Goal: Task Accomplishment & Management: Complete application form

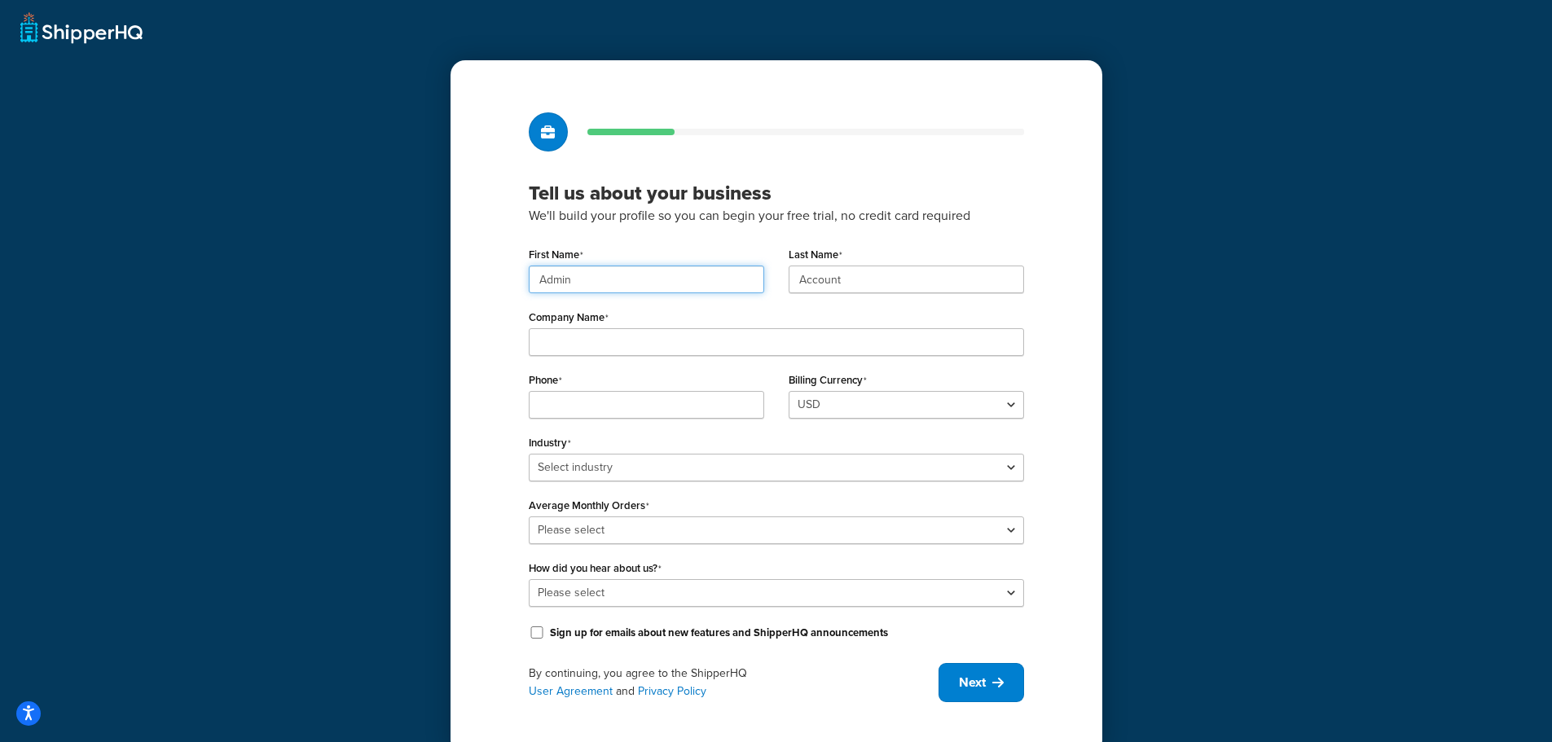
click at [573, 289] on input "Admin" at bounding box center [646, 280] width 235 height 28
click at [686, 341] on input "Company Name" at bounding box center [776, 342] width 495 height 28
type input "FH Packaging-Shopify"
click at [687, 392] on input "Phone" at bounding box center [646, 405] width 235 height 28
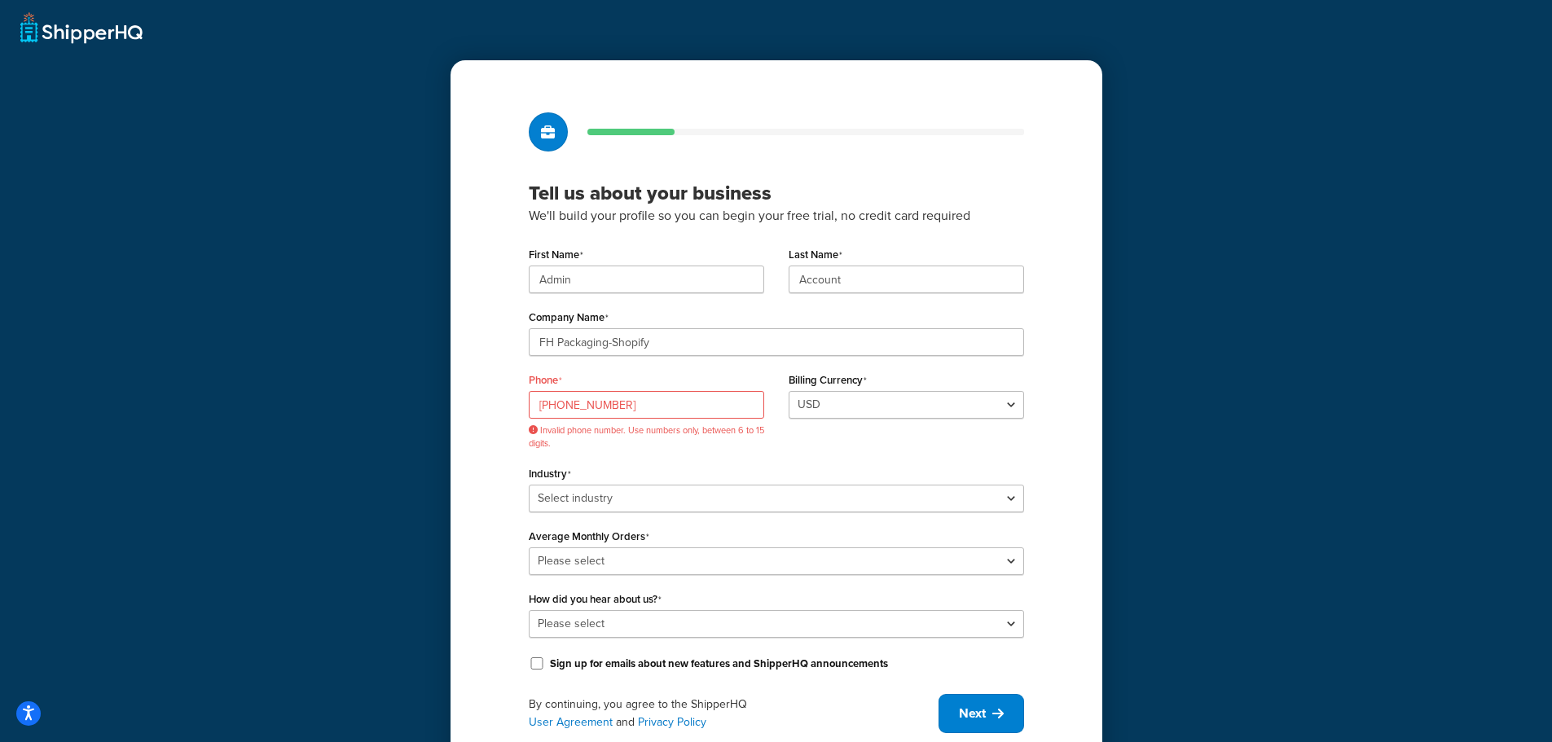
click at [485, 469] on div "Tell us about your business We'll build your profile so you can begin your free…" at bounding box center [776, 422] width 652 height 725
click at [628, 399] on input "951-848-7680" at bounding box center [646, 405] width 235 height 28
click at [505, 453] on div "Tell us about your business We'll build your profile so you can begin your free…" at bounding box center [776, 422] width 652 height 725
click at [607, 408] on input "951-848-7680" at bounding box center [646, 405] width 235 height 28
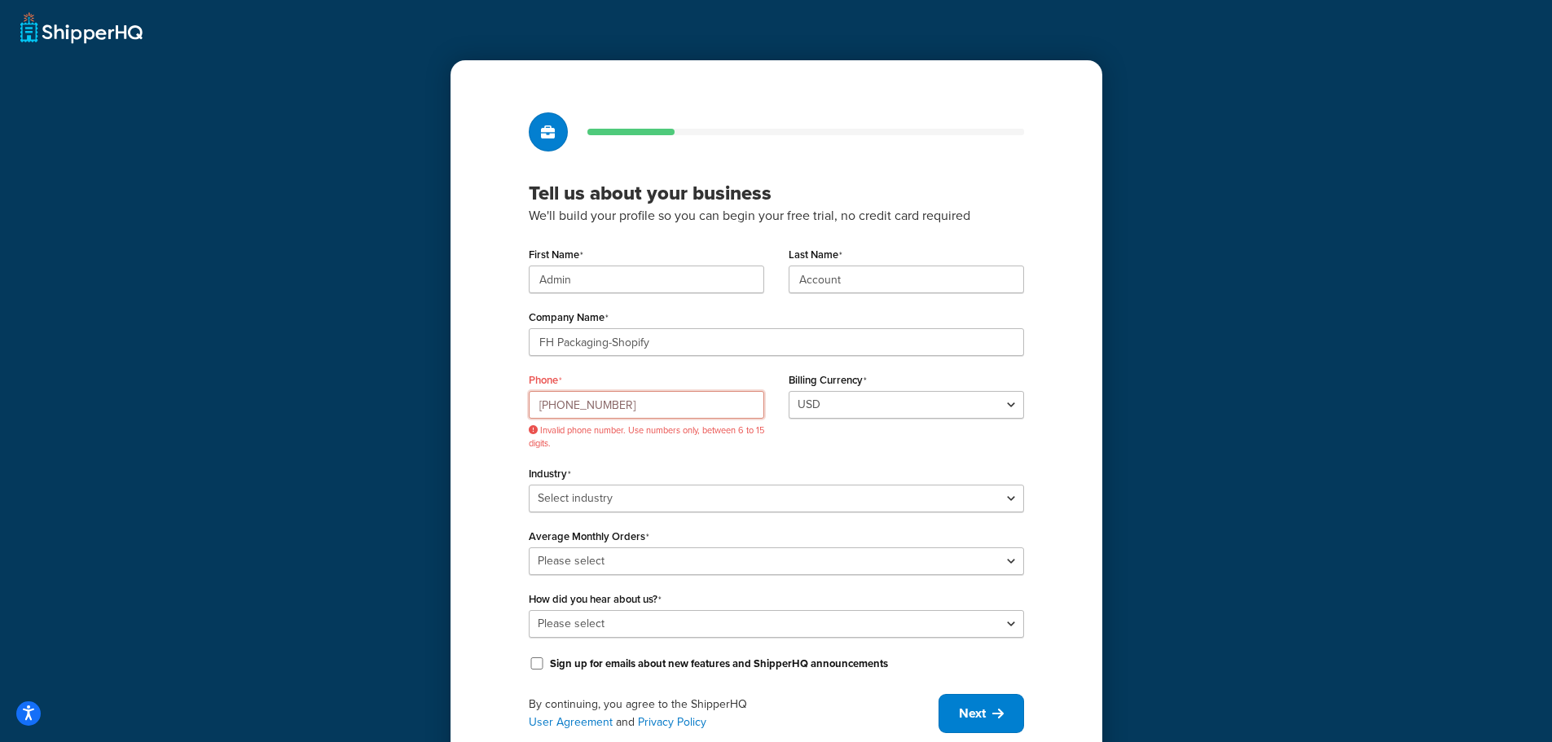
click at [607, 408] on input "951-848-7680" at bounding box center [646, 405] width 235 height 28
click at [957, 447] on div "Phone 951-848-7680 Invalid phone number. Use numbers only, between 6 to 15 digi…" at bounding box center [776, 415] width 520 height 94
click at [669, 451] on div "Phone 951-848-7680 Invalid phone number. Use numbers only, between 6 to 15 digi…" at bounding box center [646, 415] width 260 height 94
click at [656, 410] on input "951-848-7680" at bounding box center [646, 405] width 235 height 28
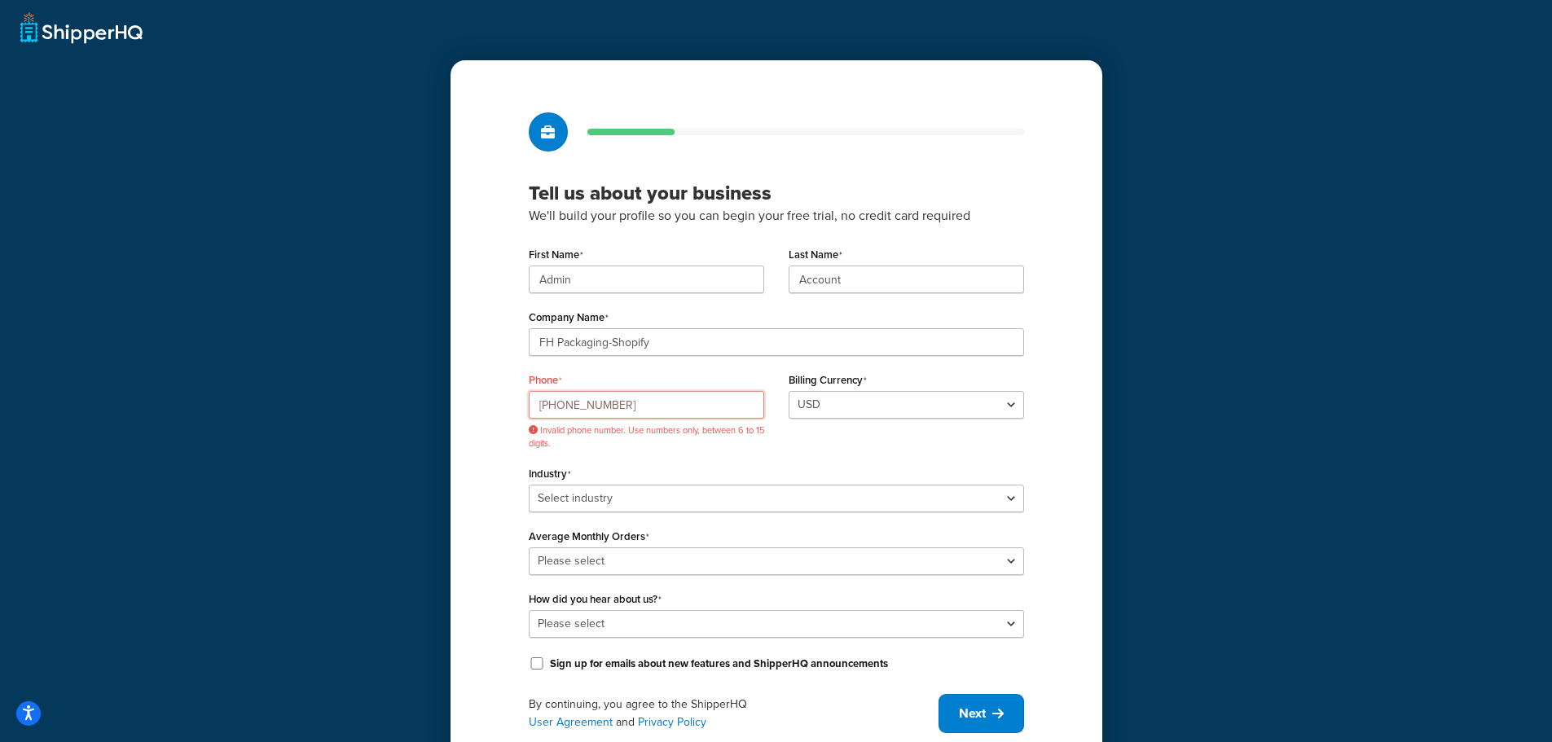
click at [656, 410] on input "951-848-7680" at bounding box center [646, 405] width 235 height 28
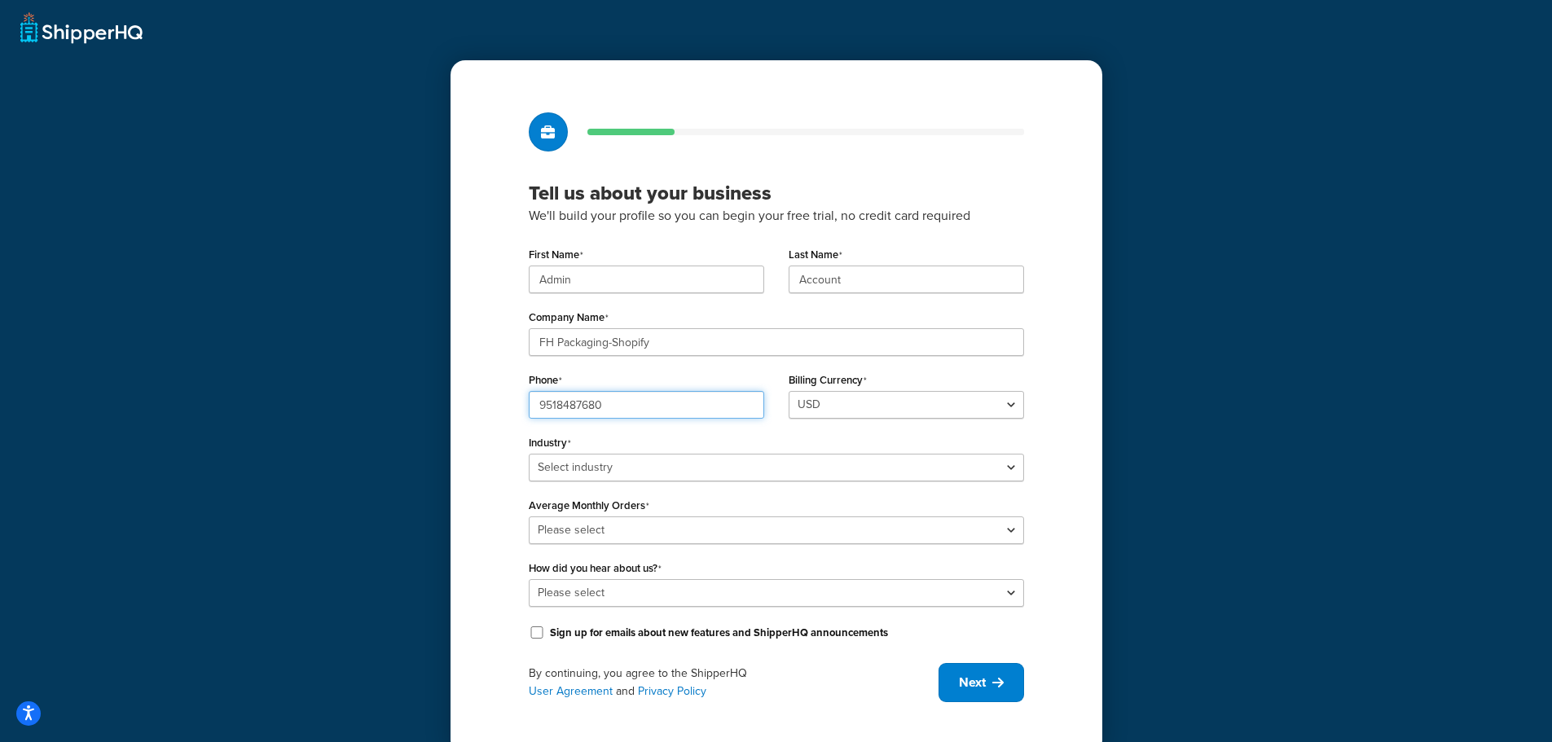
type input "9518487680"
click at [646, 468] on select "Select industry Automotive Adult Agriculture Alcohol, Tobacco & CBD Arts & Craf…" at bounding box center [776, 468] width 495 height 28
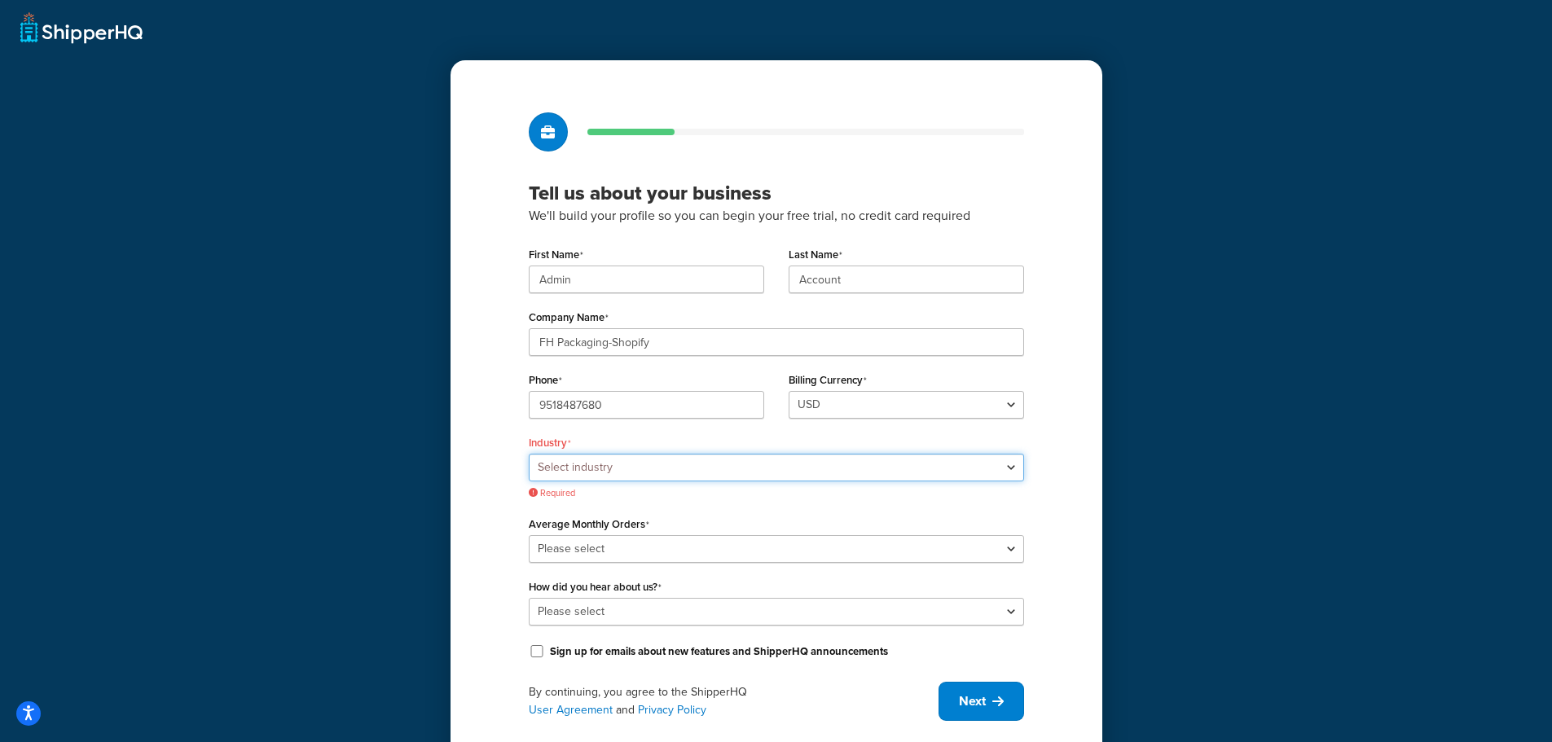
click at [619, 468] on select "Select industry Automotive Adult Agriculture Alcohol, Tobacco & CBD Arts & Craf…" at bounding box center [776, 468] width 495 height 28
click at [646, 469] on select "Select industry Automotive Adult Agriculture Alcohol, Tobacco & CBD Arts & Craf…" at bounding box center [776, 468] width 495 height 28
select select "24"
click at [529, 454] on select "Select industry Automotive Adult Agriculture Alcohol, Tobacco & CBD Arts & Craf…" at bounding box center [776, 468] width 495 height 28
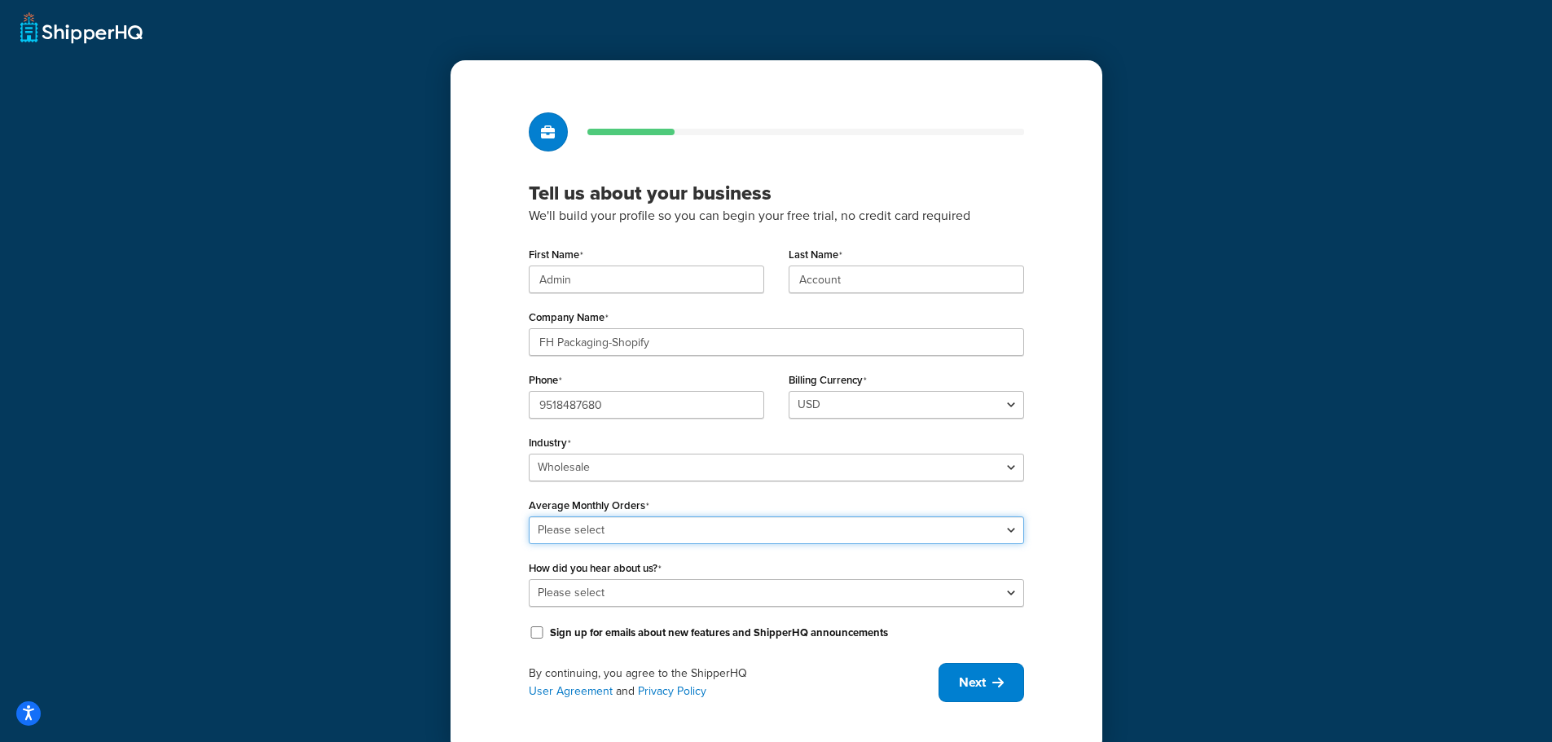
click at [618, 531] on select "Please select 0-500 501-1,000 1,001-10,000 10,001-20,000 Over 20,000" at bounding box center [776, 530] width 495 height 28
select select "1"
click at [529, 516] on select "Please select 0-500 501-1,000 1,001-10,000 10,001-20,000 Over 20,000" at bounding box center [776, 530] width 495 height 28
click at [480, 537] on div "Tell us about your business We'll build your profile so you can begin your free…" at bounding box center [776, 407] width 652 height 694
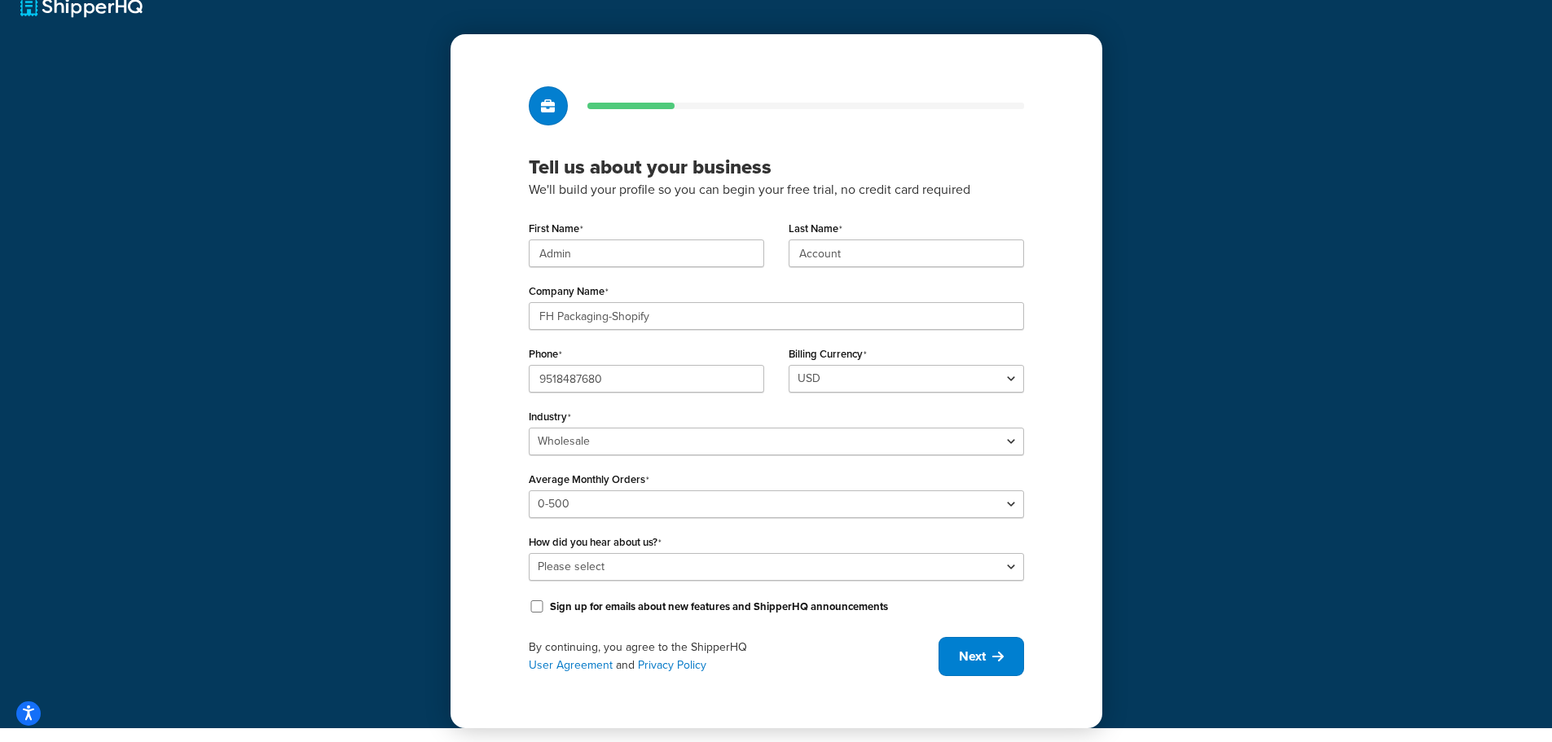
scroll to position [29, 0]
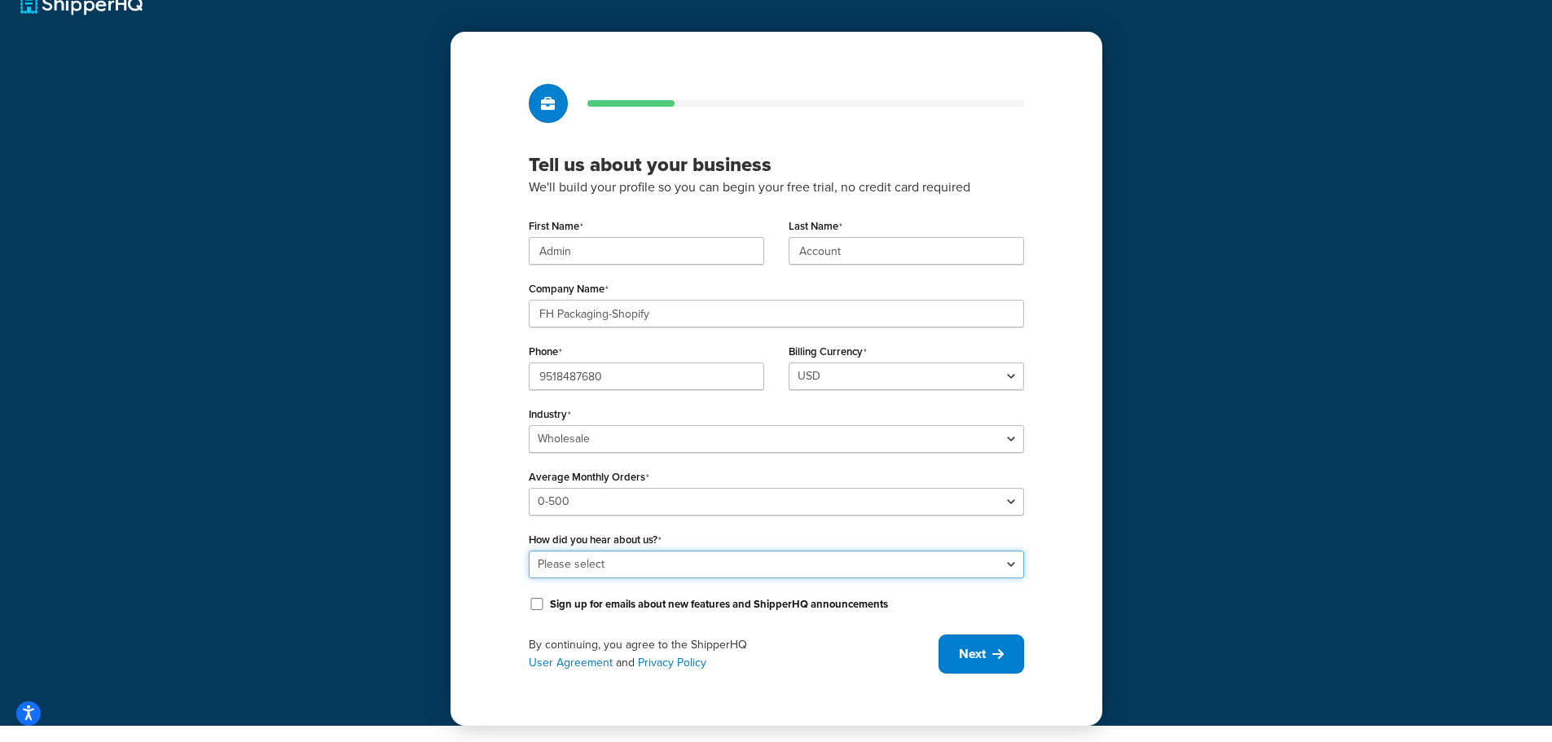
click at [574, 569] on select "Please select Online Search App Store or Marketplace Listing Referred by Agency…" at bounding box center [776, 565] width 495 height 28
click at [589, 569] on select "Please select Online Search App Store or Marketplace Listing Referred by Agency…" at bounding box center [776, 565] width 495 height 28
select select "10"
click at [529, 551] on select "Please select Online Search App Store or Marketplace Listing Referred by Agency…" at bounding box center [776, 565] width 495 height 28
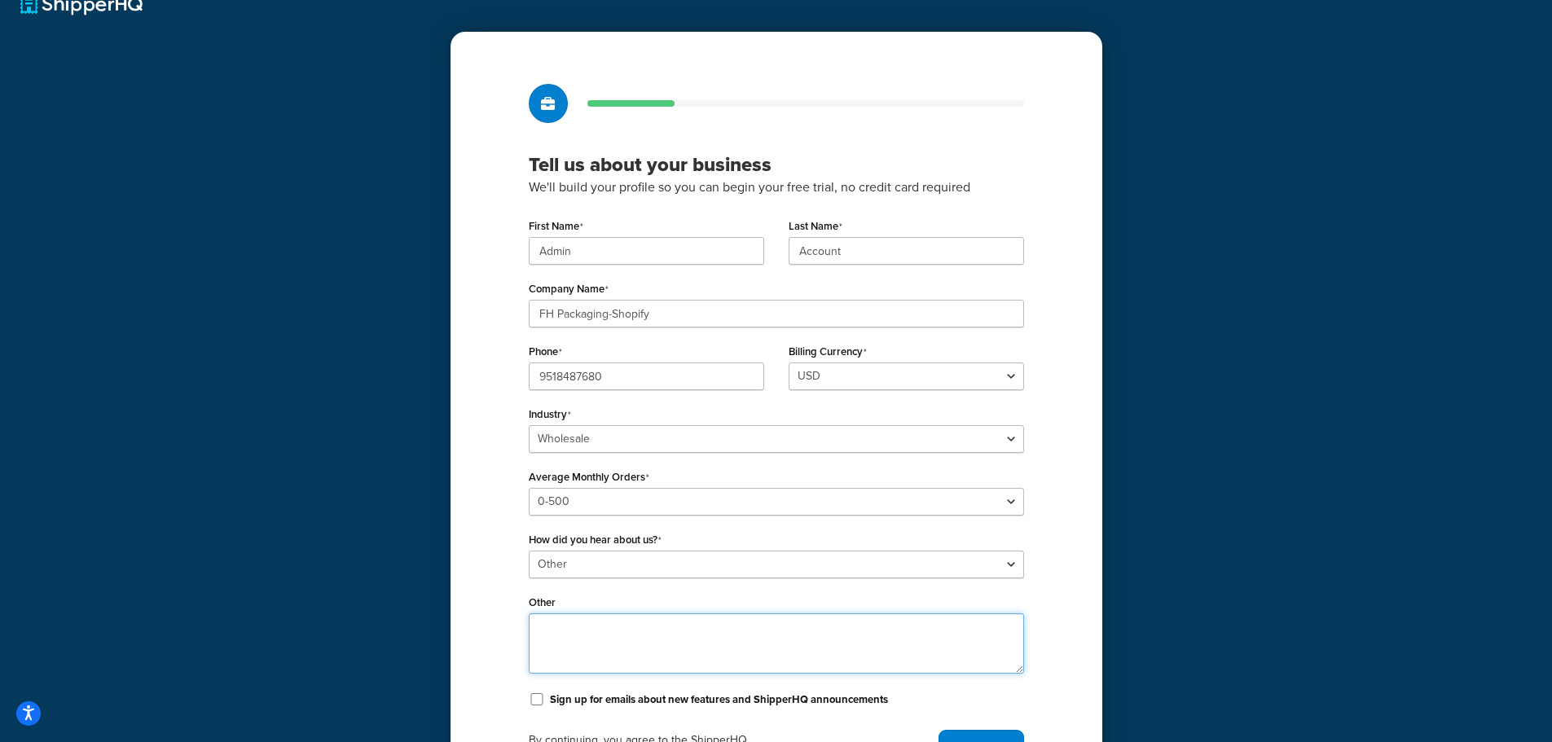
click at [569, 622] on textarea "Other" at bounding box center [776, 643] width 495 height 60
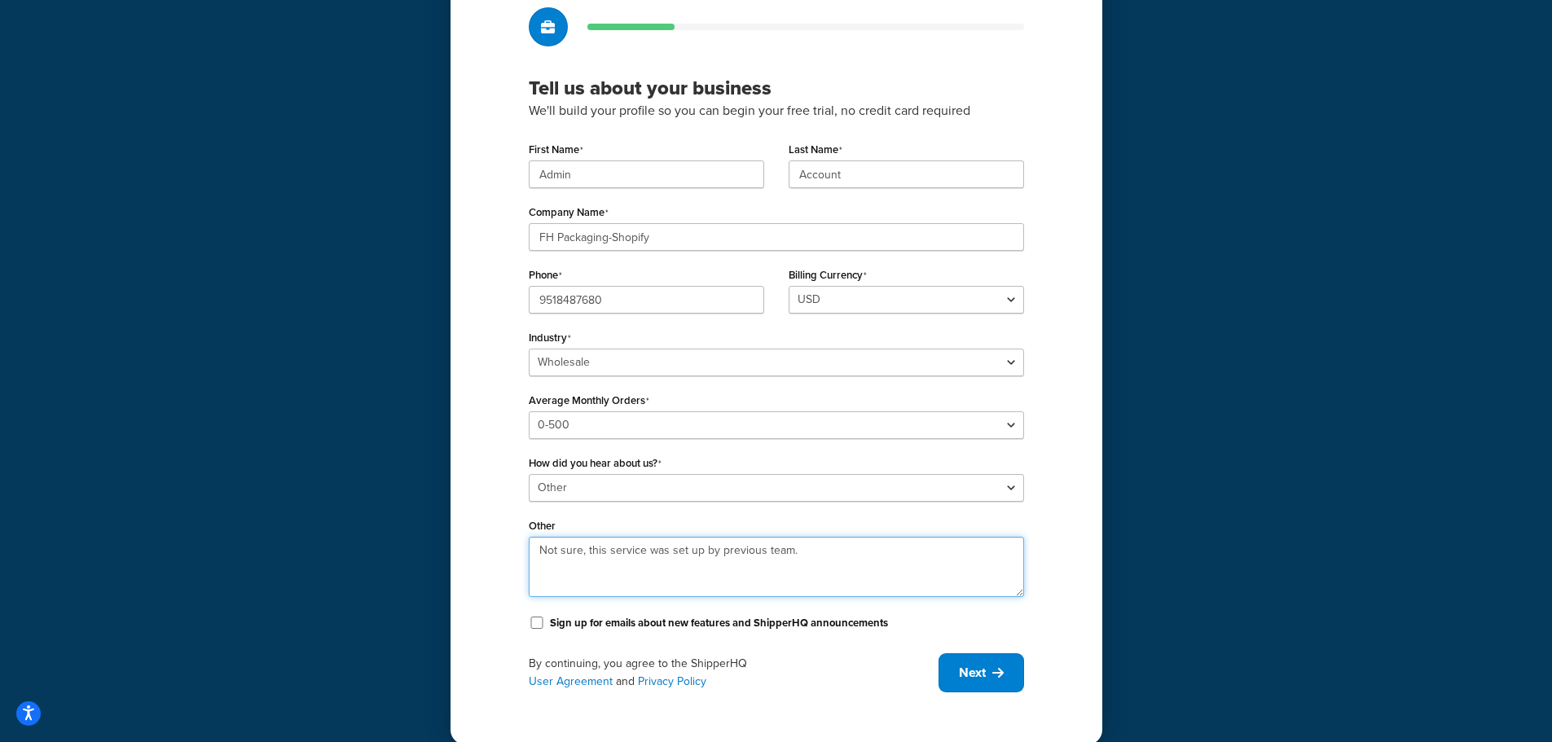
scroll to position [124, 0]
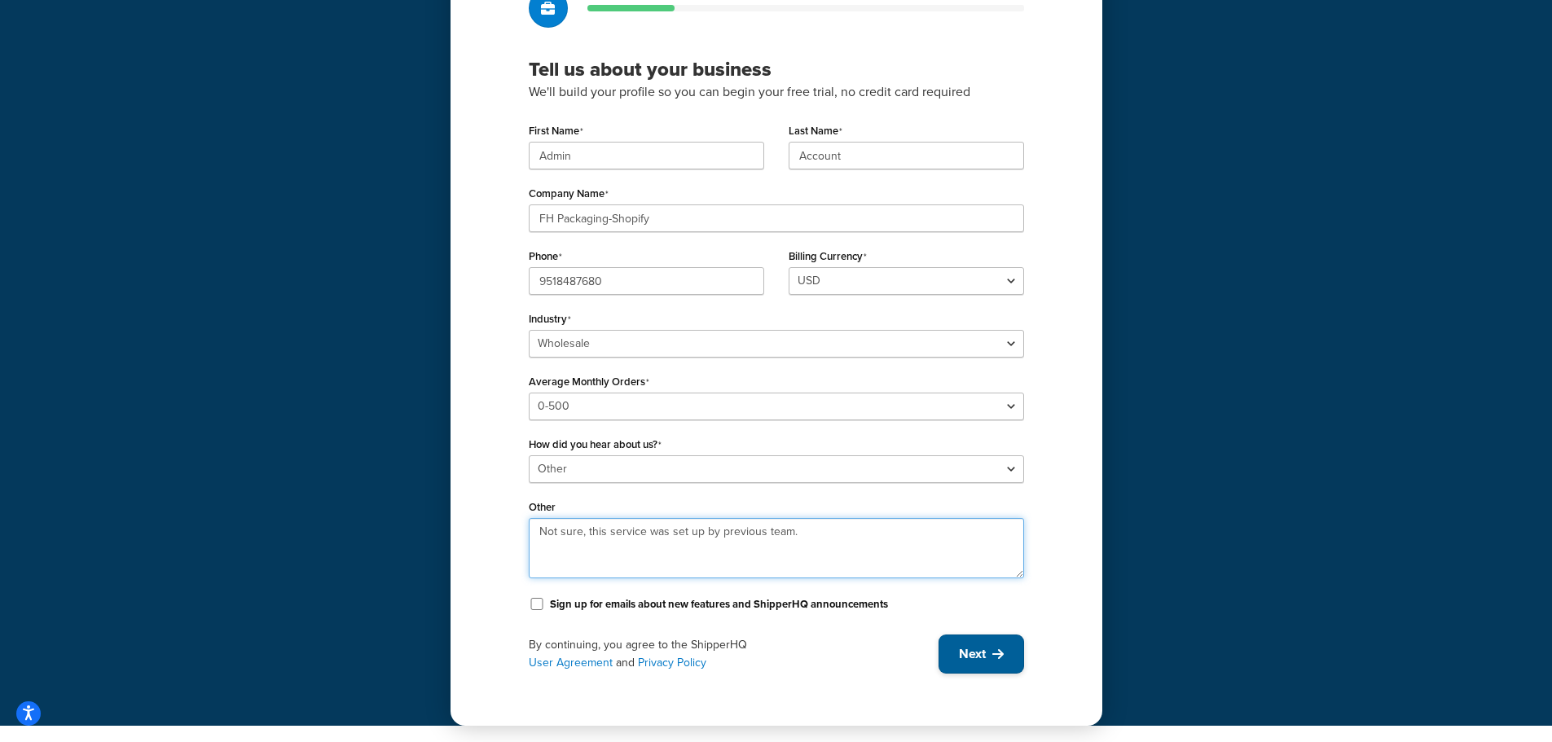
type textarea "Not sure, this service was set up by previous team."
click at [978, 647] on span "Next" at bounding box center [972, 654] width 27 height 18
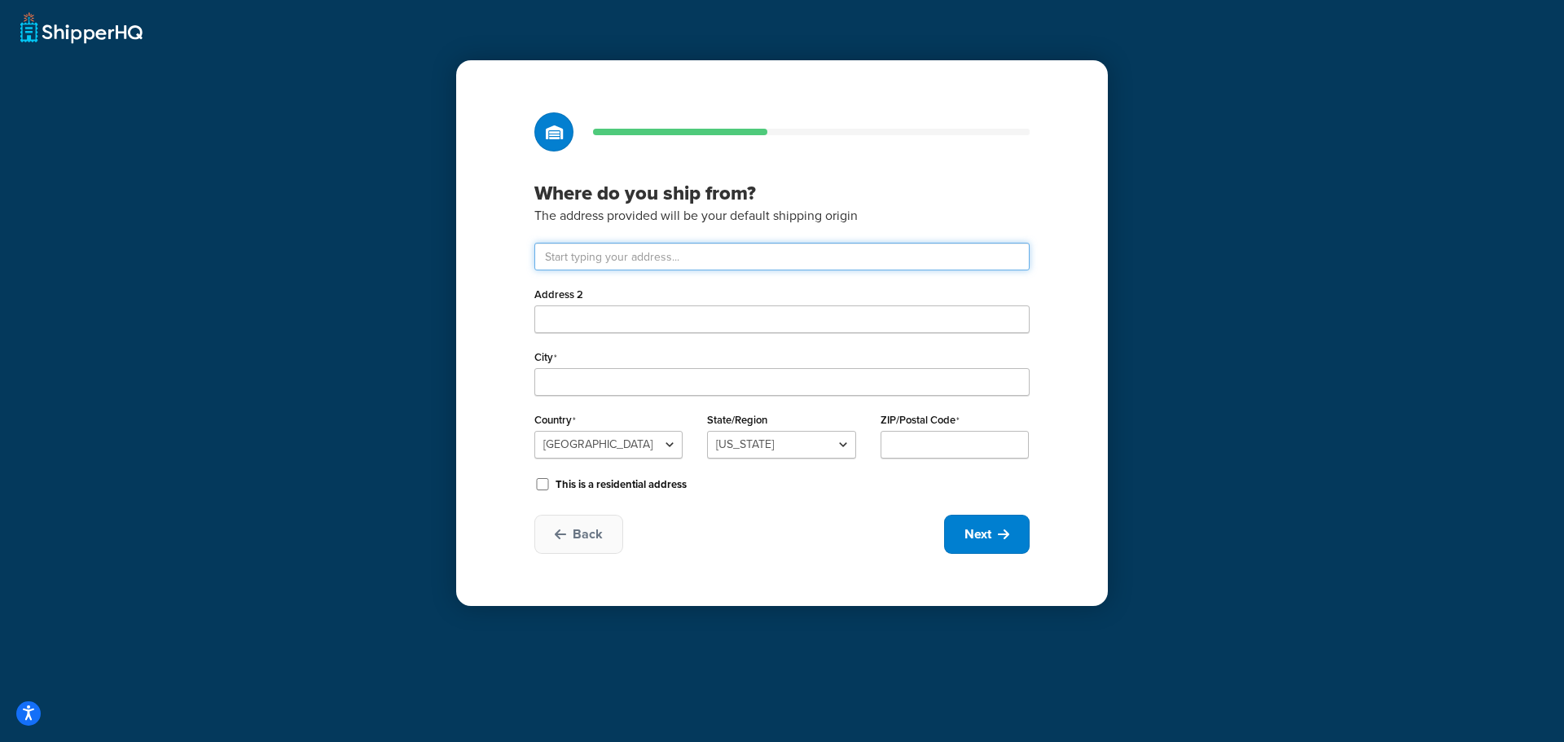
click at [613, 257] on input "text" at bounding box center [781, 257] width 495 height 28
type input "13977 The Merge St"
type input "Eastvale"
select select "5"
type input "92880"
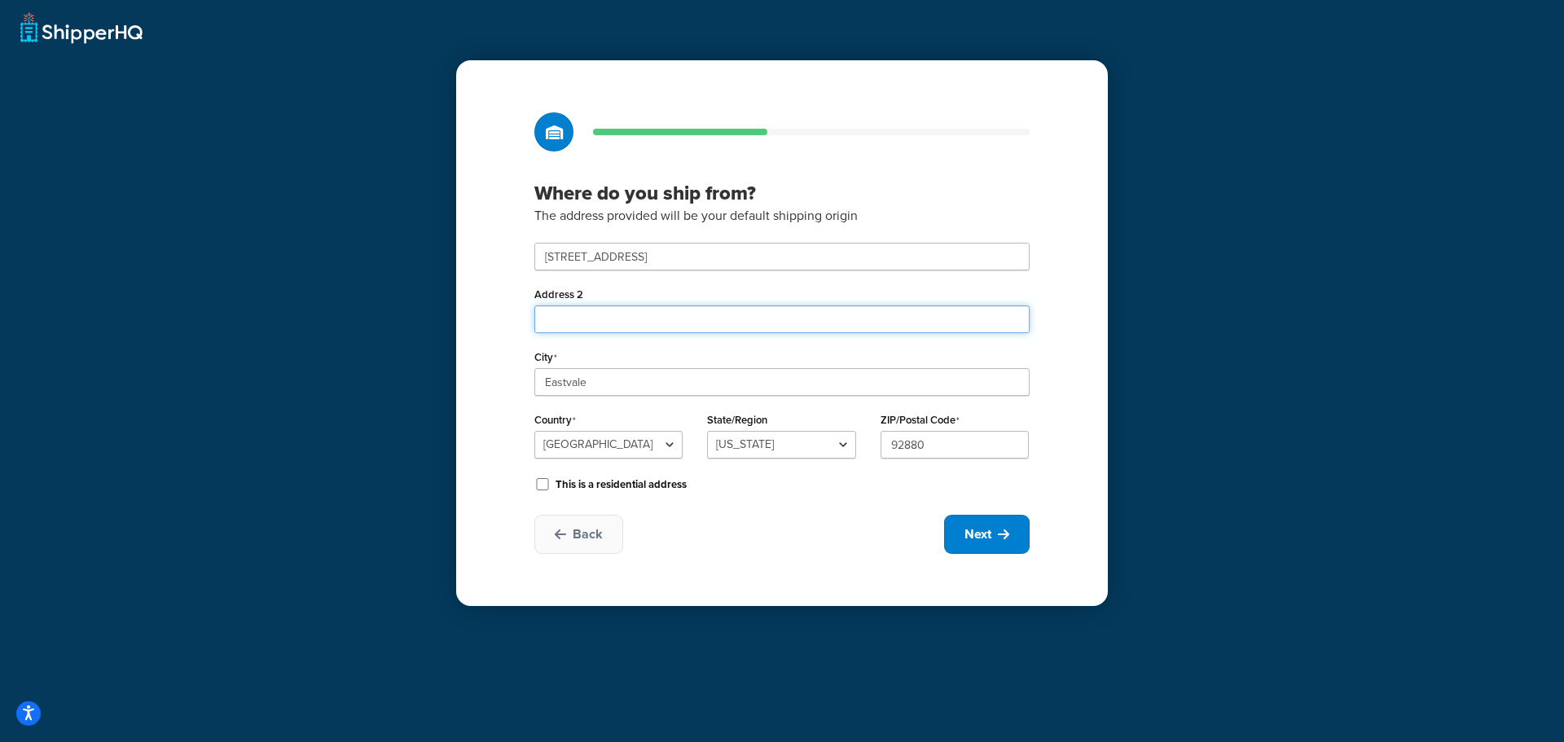
click at [638, 323] on input "Address 2" at bounding box center [781, 319] width 495 height 28
type input "Unit B"
click at [797, 521] on div "Back Next" at bounding box center [781, 534] width 495 height 39
click at [1000, 541] on icon at bounding box center [1003, 534] width 11 height 13
select select "1"
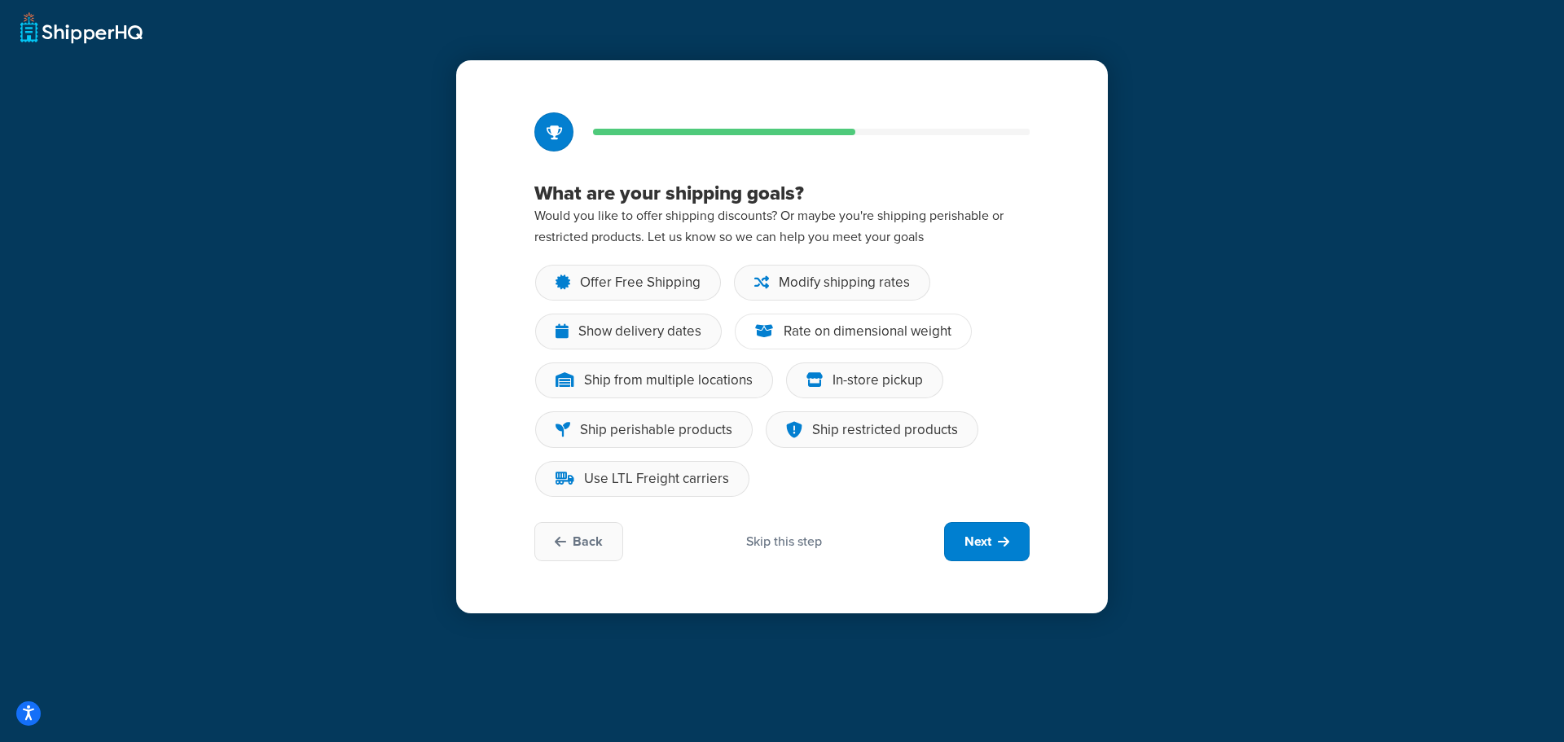
click at [860, 319] on div "Rate on dimensional weight" at bounding box center [853, 332] width 237 height 36
click at [0, 0] on input "Rate on dimensional weight" at bounding box center [0, 0] width 0 height 0
click at [878, 390] on div "In-store pickup" at bounding box center [864, 380] width 157 height 36
click at [0, 0] on input "In-store pickup" at bounding box center [0, 0] width 0 height 0
click at [789, 490] on div "Offer Free Shipping Modify shipping rates Show delivery dates Rate on dimension…" at bounding box center [781, 386] width 495 height 245
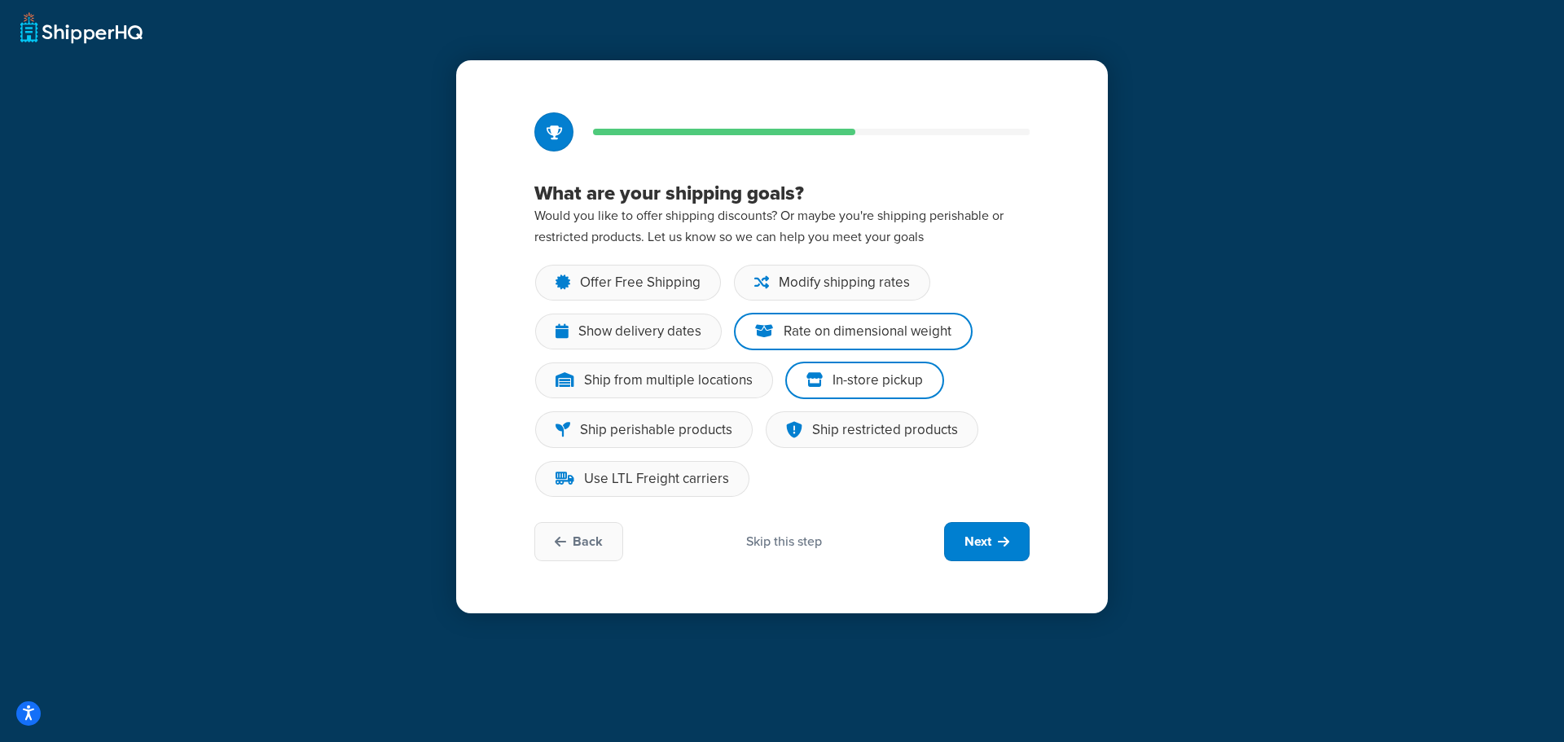
click at [770, 481] on div "Offer Free Shipping Modify shipping rates Show delivery dates Rate on dimension…" at bounding box center [781, 386] width 495 height 245
click at [837, 477] on div "Offer Free Shipping Modify shipping rates Show delivery dates Rate on dimension…" at bounding box center [781, 386] width 495 height 245
click at [643, 275] on div "Offer Free Shipping" at bounding box center [640, 283] width 121 height 16
click at [0, 0] on input "Offer Free Shipping" at bounding box center [0, 0] width 0 height 0
click at [774, 546] on div "Skip this step" at bounding box center [784, 542] width 76 height 18
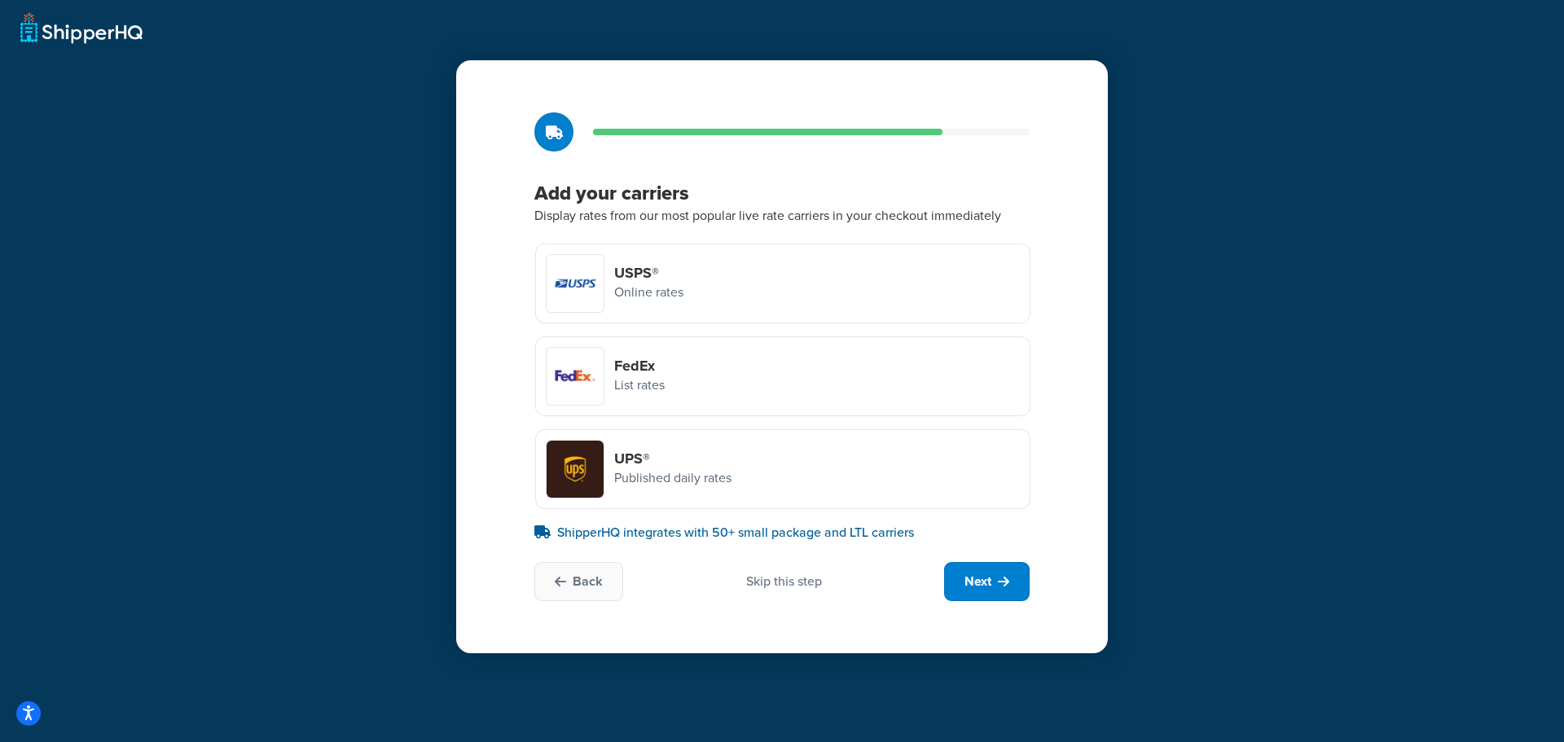
click at [692, 454] on h4 "UPS®" at bounding box center [672, 459] width 117 height 18
click at [0, 0] on input "UPS® Published daily rates" at bounding box center [0, 0] width 0 height 0
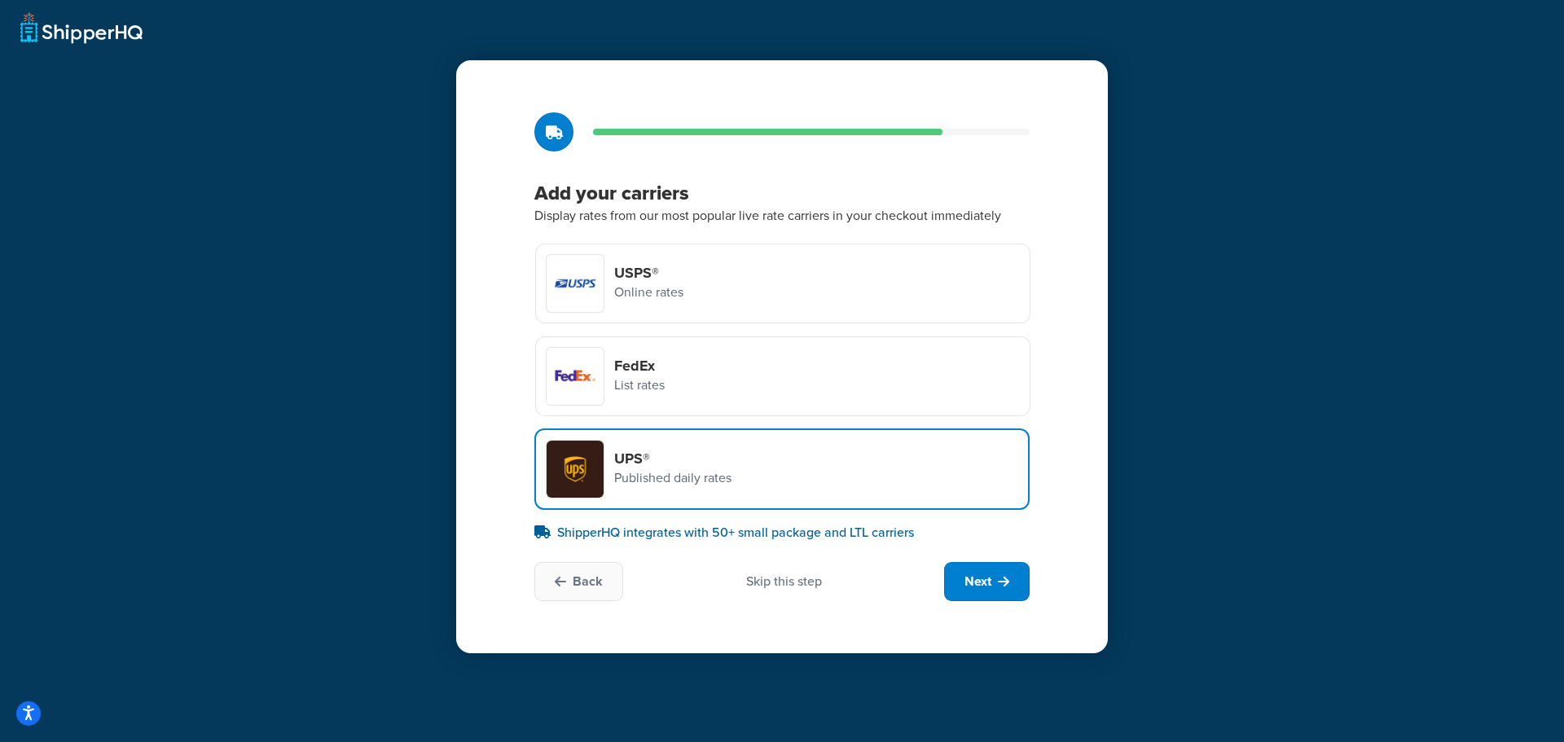
click at [696, 376] on div "FedEx List rates" at bounding box center [782, 376] width 495 height 80
click at [0, 0] on input "FedEx List rates" at bounding box center [0, 0] width 0 height 0
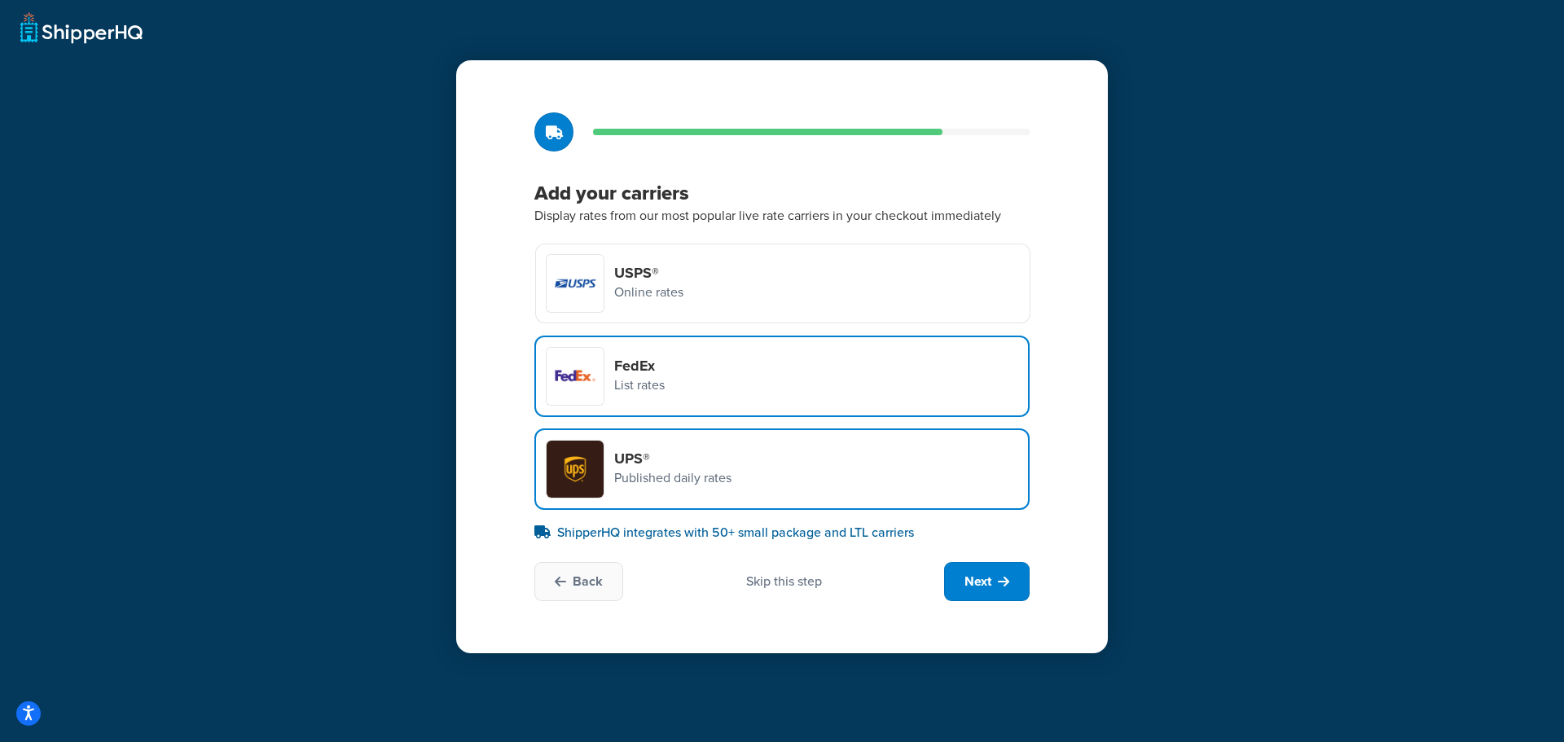
click at [754, 285] on div "USPS® Online rates" at bounding box center [782, 284] width 495 height 80
click at [0, 0] on input "USPS® Online rates" at bounding box center [0, 0] width 0 height 0
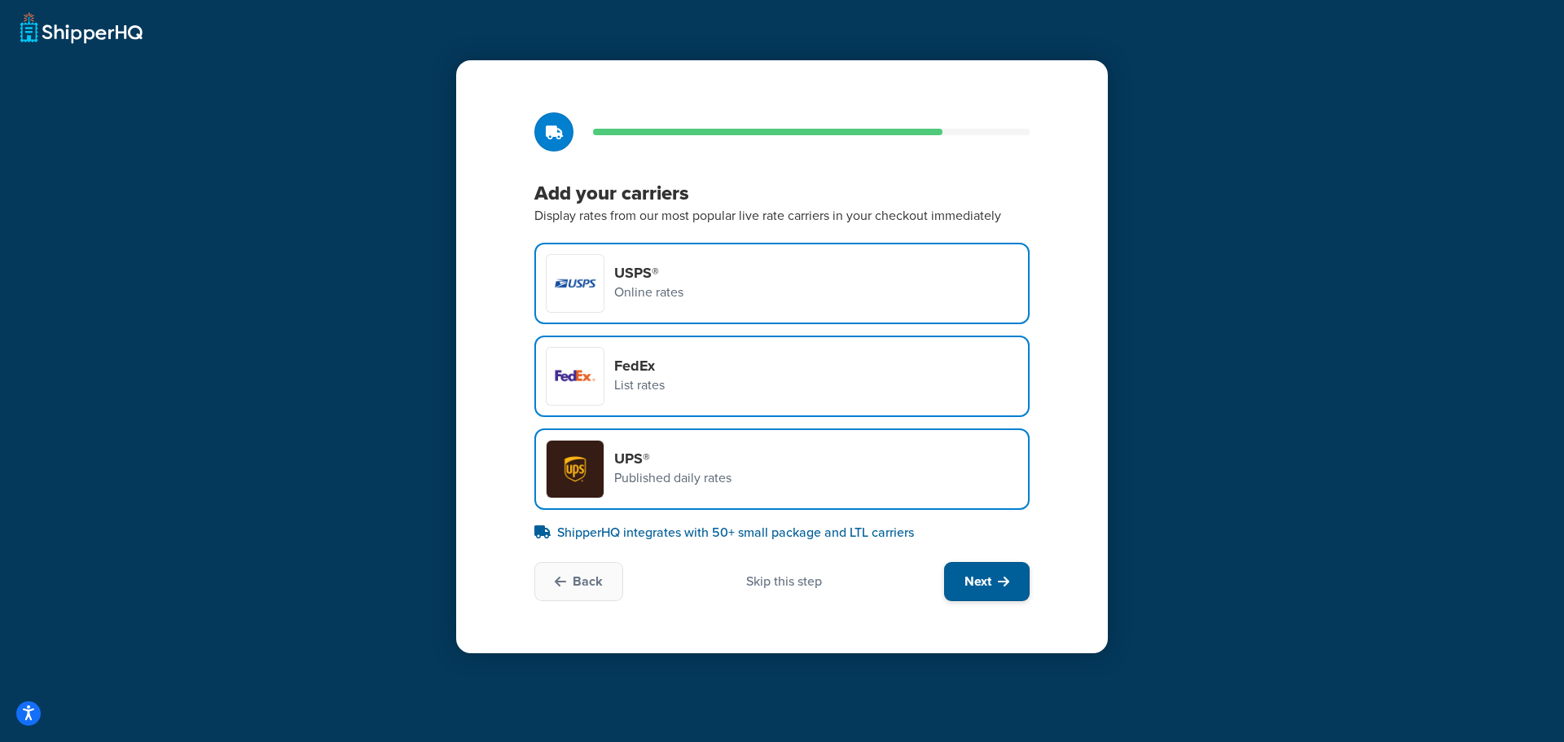
click at [974, 569] on button "Next" at bounding box center [987, 581] width 86 height 39
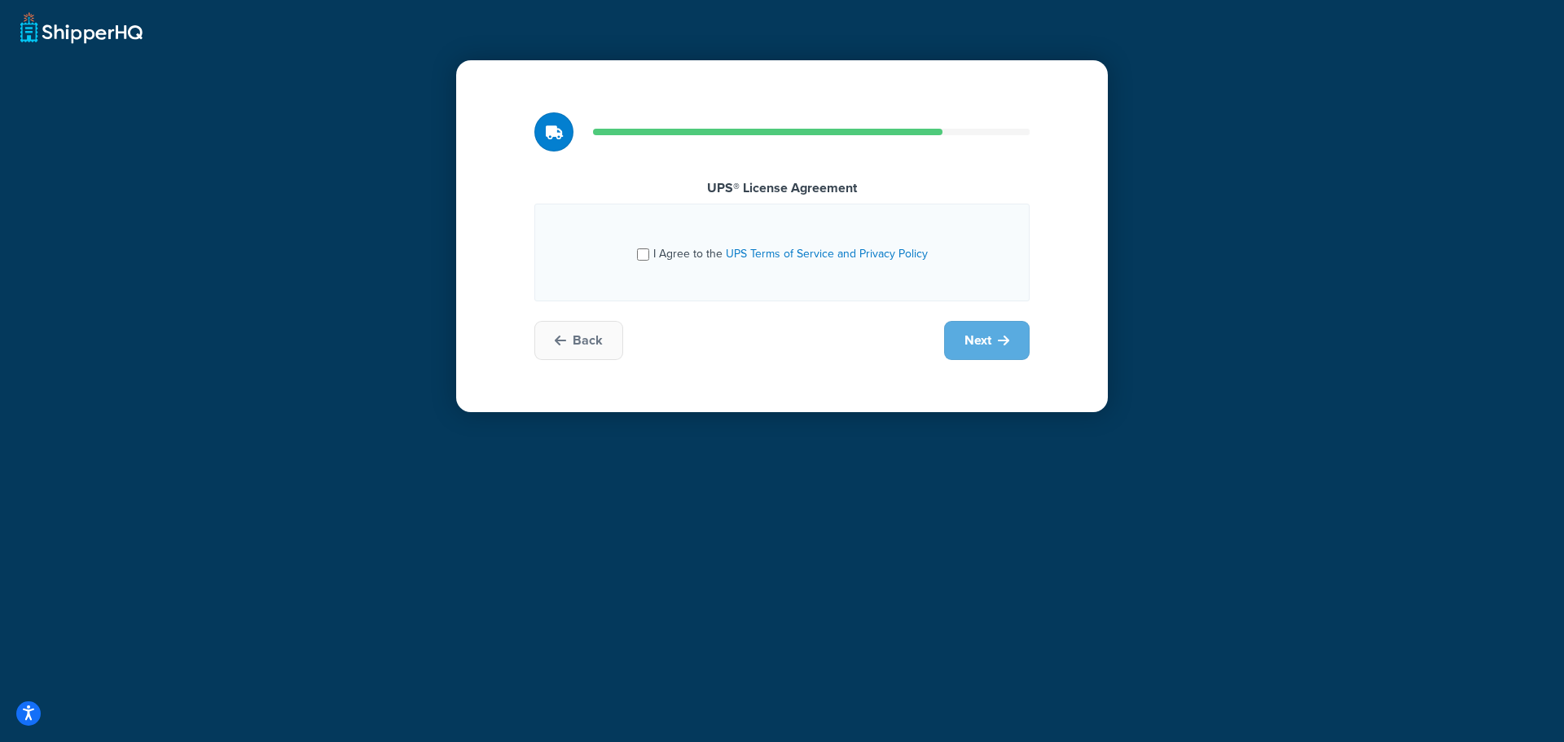
click at [673, 257] on span "I Agree to the UPS Terms of Service and Privacy Policy" at bounding box center [790, 253] width 275 height 17
click at [649, 257] on input "I Agree to the UPS Terms of Service and Privacy Policy" at bounding box center [643, 254] width 12 height 12
checkbox input "true"
click at [978, 334] on span "Next" at bounding box center [977, 341] width 27 height 18
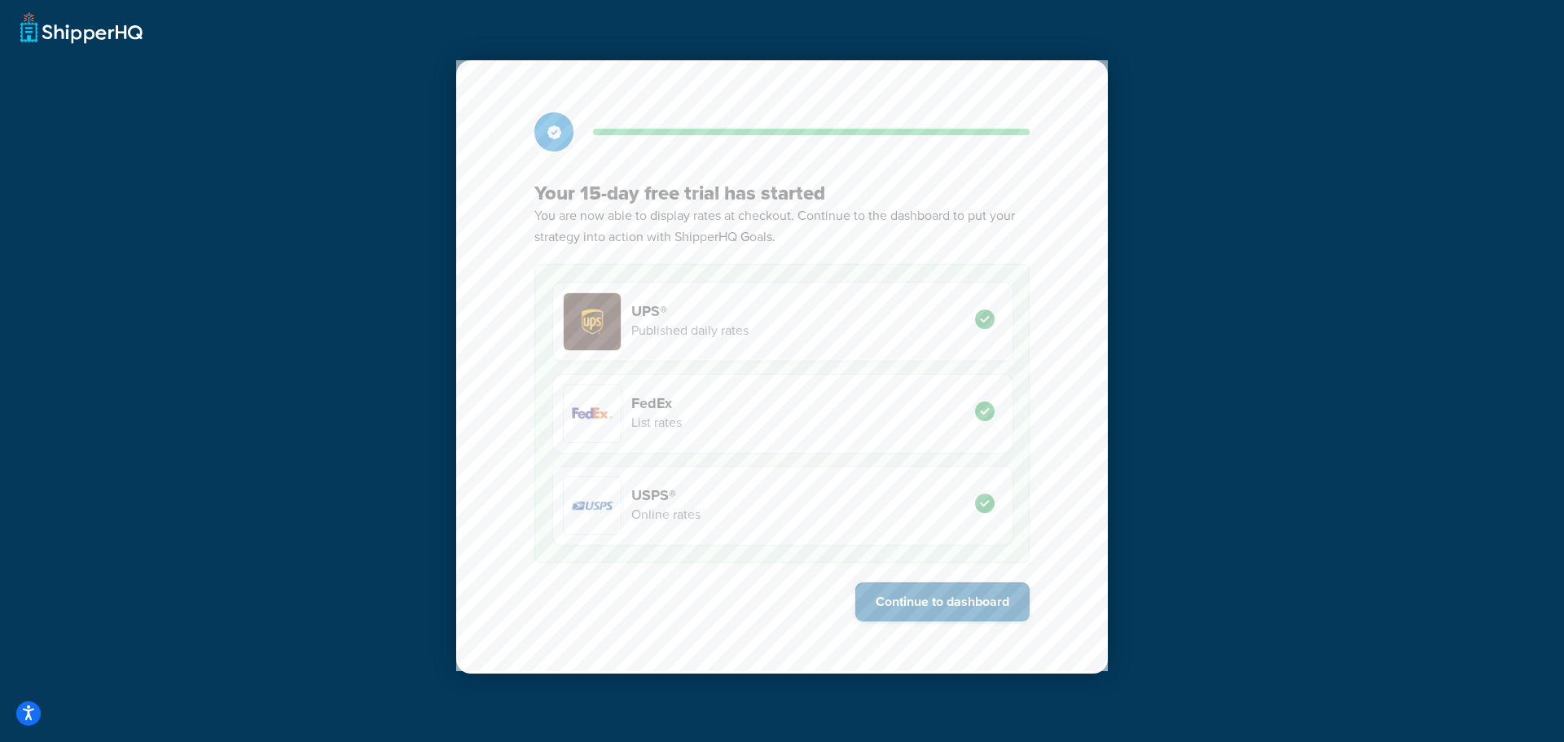
click at [938, 597] on button "Continue to dashboard" at bounding box center [942, 601] width 174 height 39
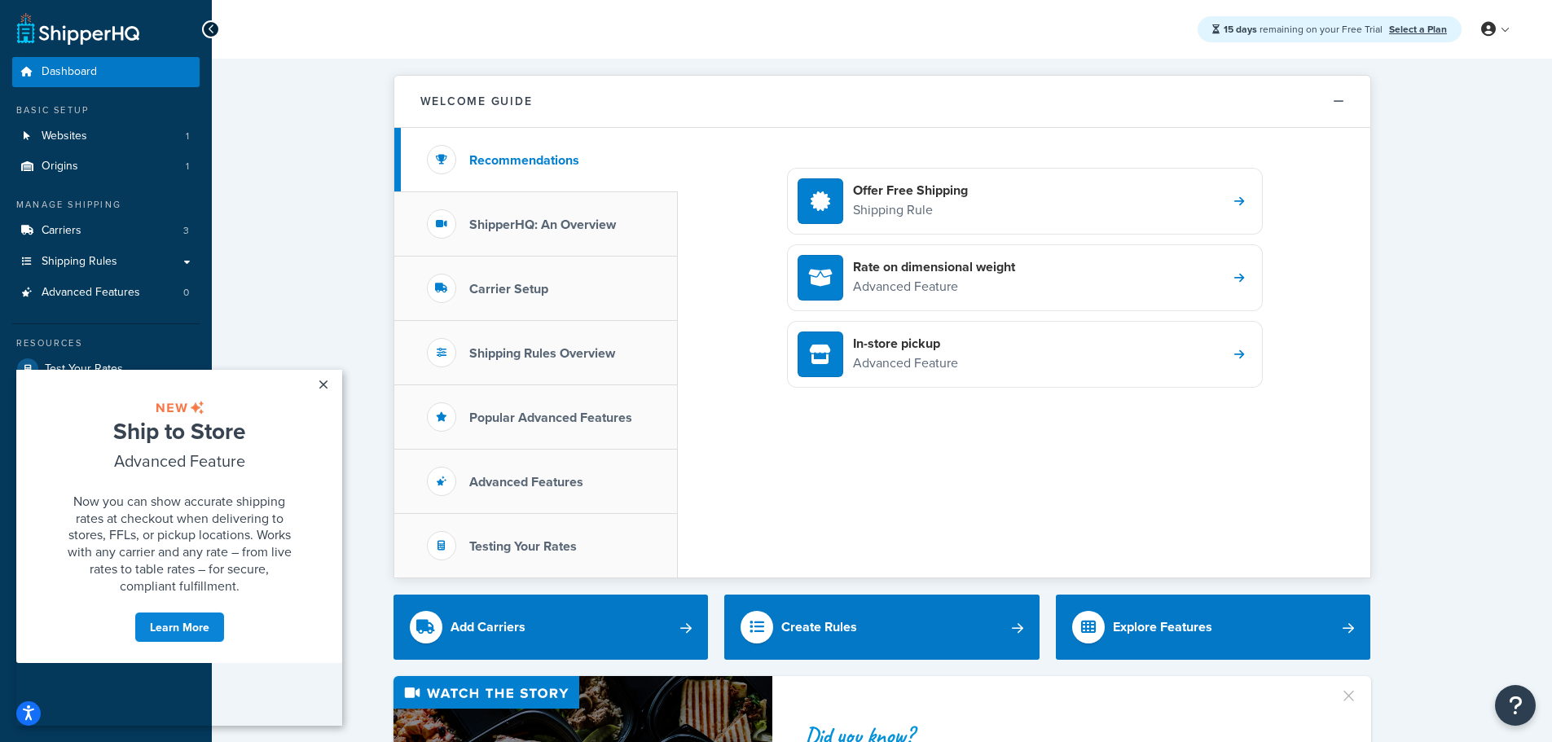
drag, startPoint x: 320, startPoint y: 384, endPoint x: 339, endPoint y: 376, distance: 20.4
click at [319, 384] on link "×" at bounding box center [323, 384] width 29 height 29
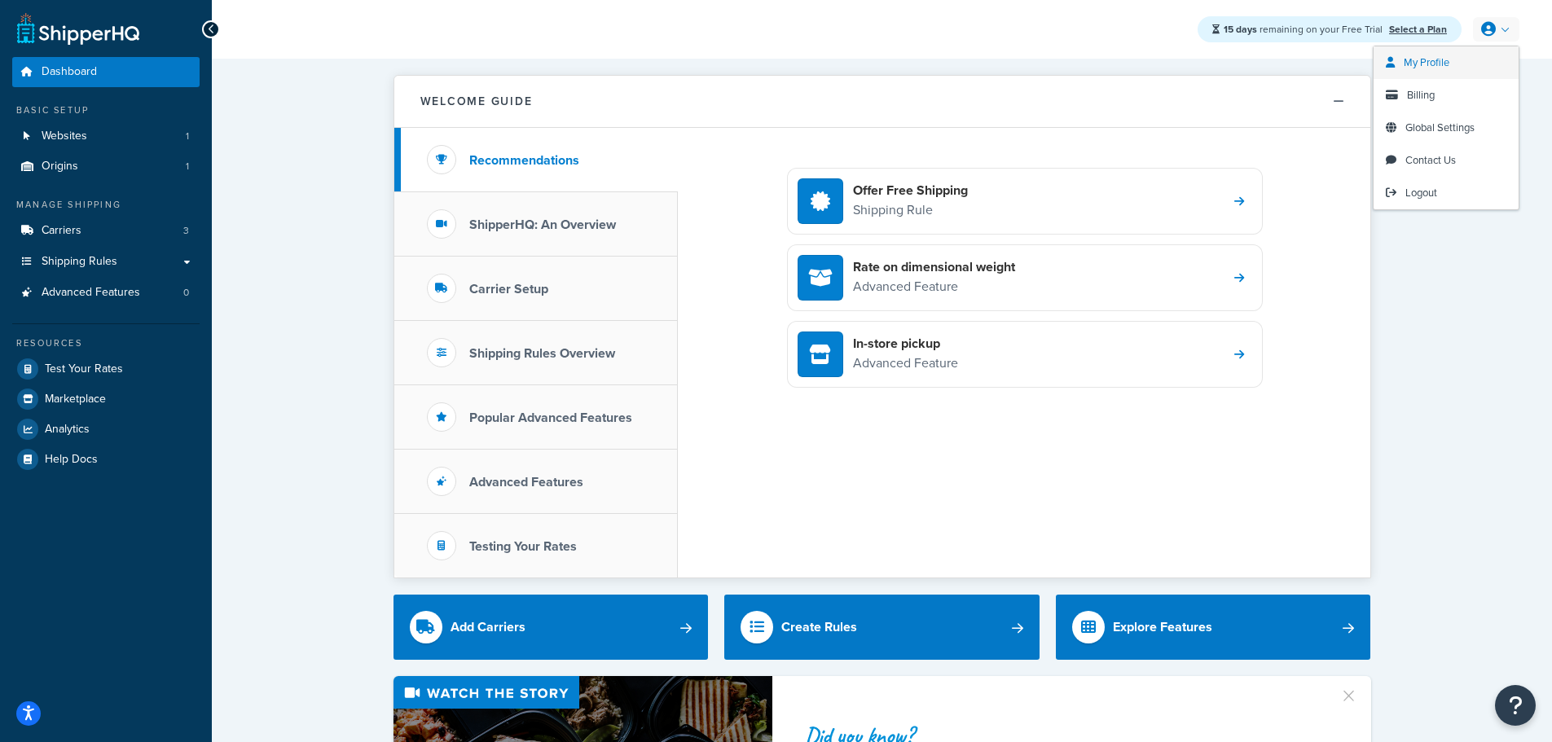
click at [1448, 67] on span "My Profile" at bounding box center [1427, 62] width 46 height 15
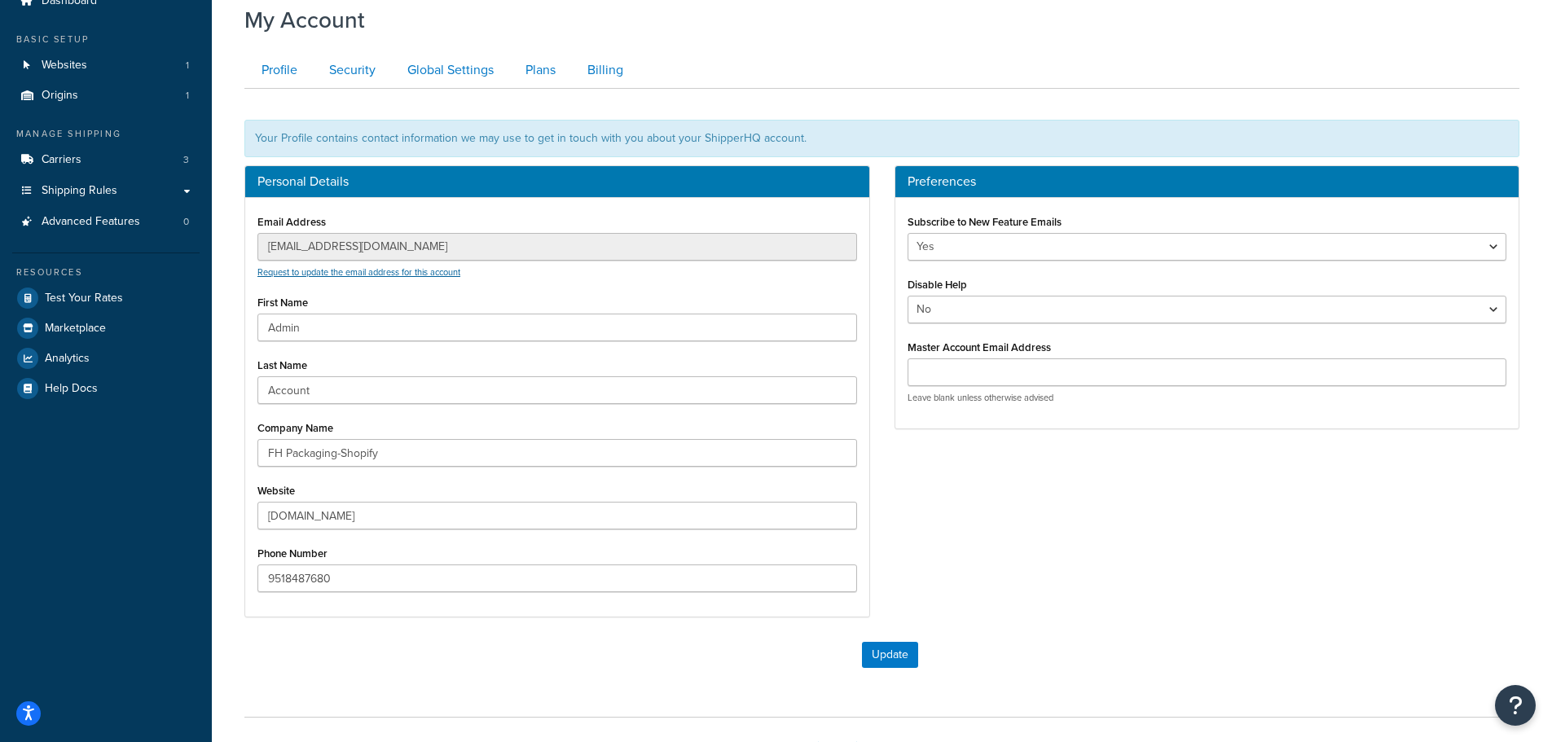
scroll to position [81, 0]
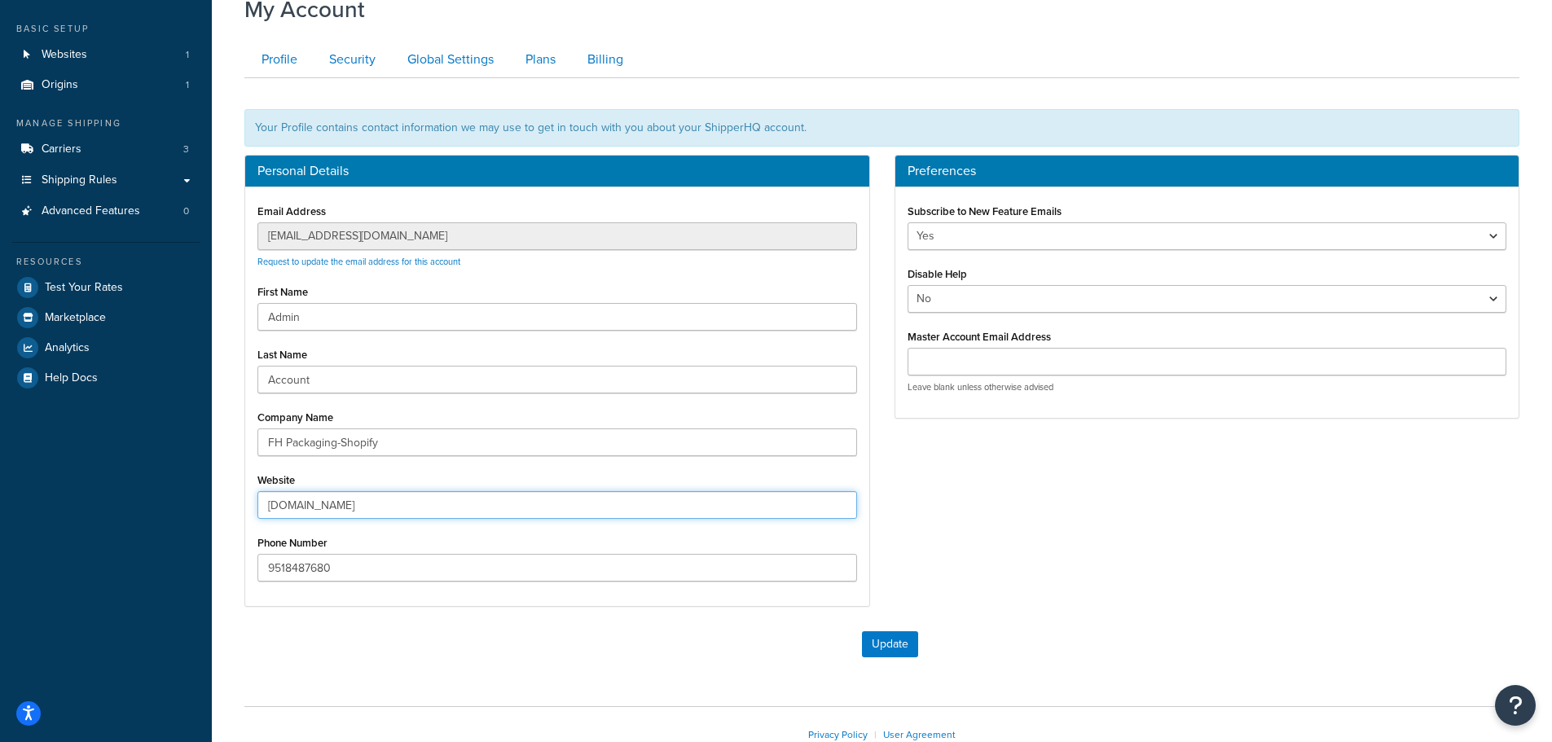
click at [359, 508] on input "fhpkg.myshopify.com" at bounding box center [557, 505] width 600 height 28
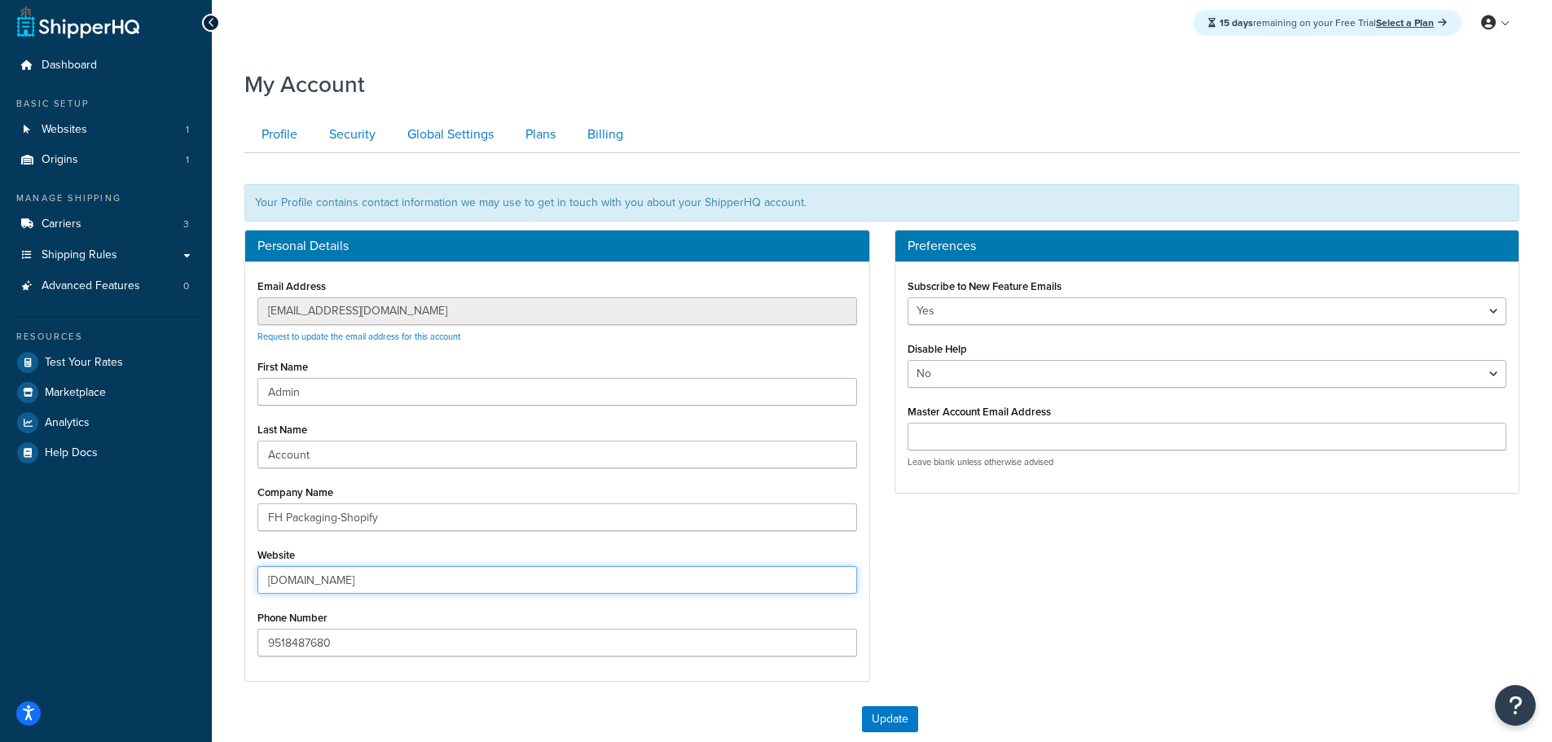
scroll to position [0, 0]
